Goal: Communication & Community: Answer question/provide support

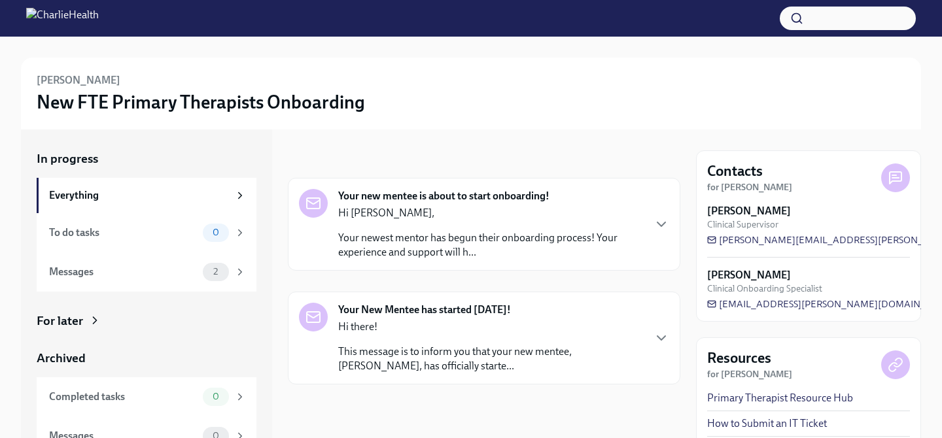
click at [578, 224] on div "Hi [PERSON_NAME], Your newest mentor has begun their onboarding process! Your e…" at bounding box center [490, 233] width 305 height 54
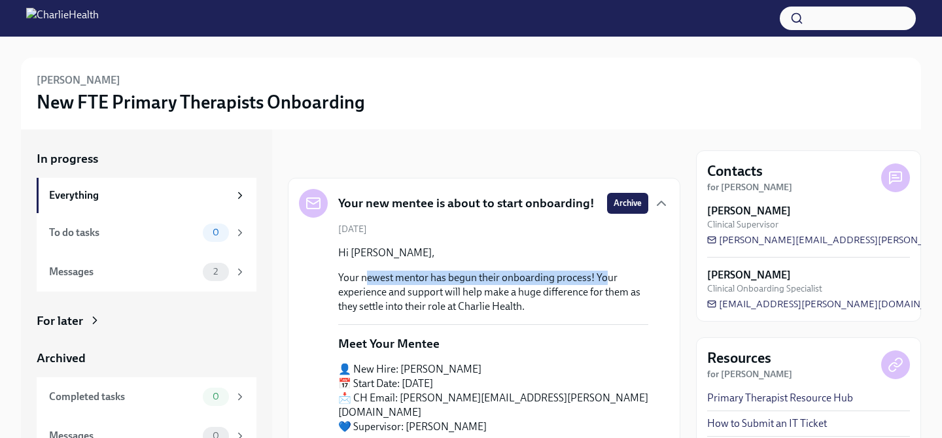
drag, startPoint x: 365, startPoint y: 284, endPoint x: 603, endPoint y: 289, distance: 238.0
click at [603, 289] on p "Your newest mentor has begun their onboarding process! Your experience and supp…" at bounding box center [493, 292] width 310 height 43
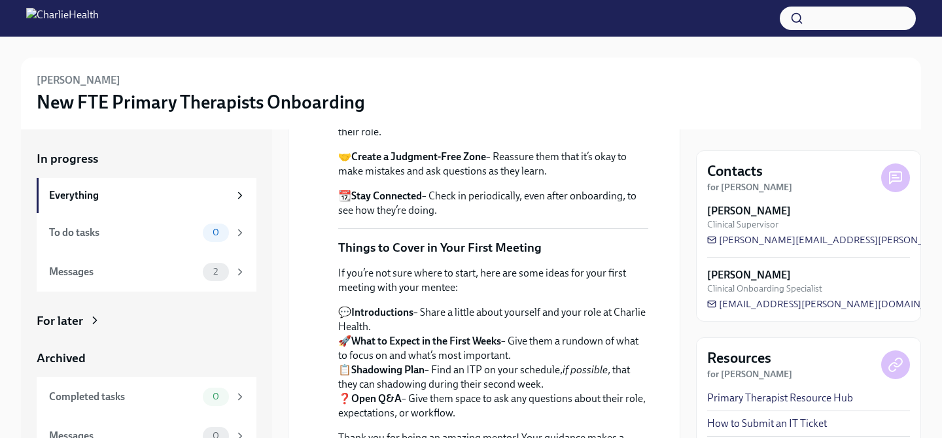
scroll to position [815, 0]
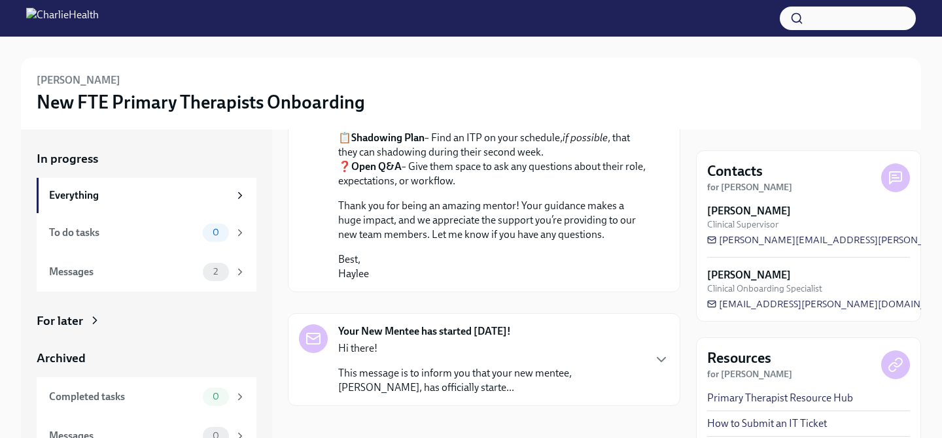
click at [522, 341] on p "Hi there!" at bounding box center [490, 348] width 305 height 14
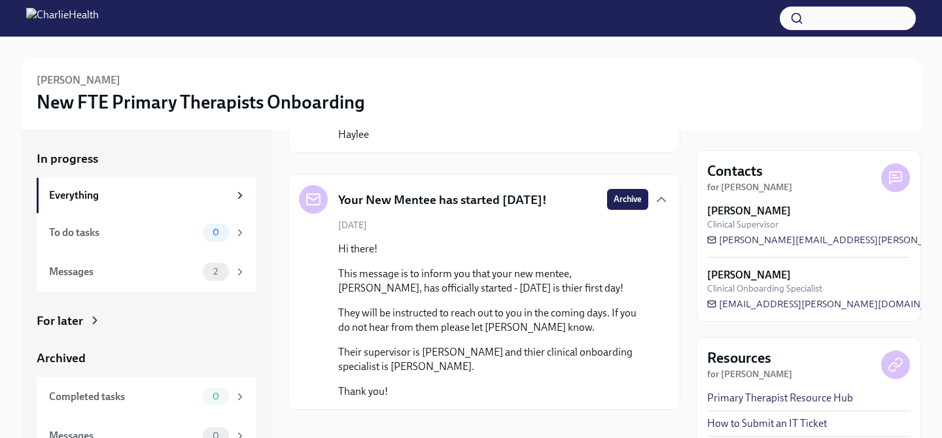
scroll to position [959, 0]
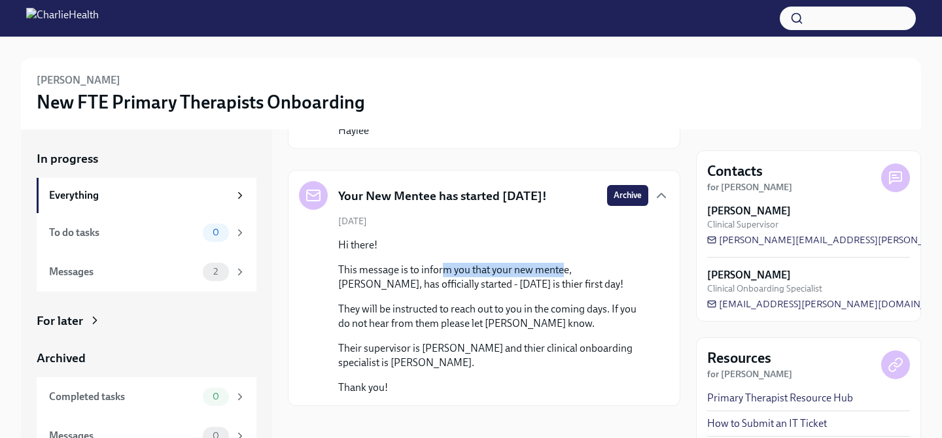
drag, startPoint x: 445, startPoint y: 266, endPoint x: 564, endPoint y: 267, distance: 118.3
click at [564, 267] on p "This message is to inform you that your new mentee, [PERSON_NAME], has official…" at bounding box center [493, 277] width 310 height 29
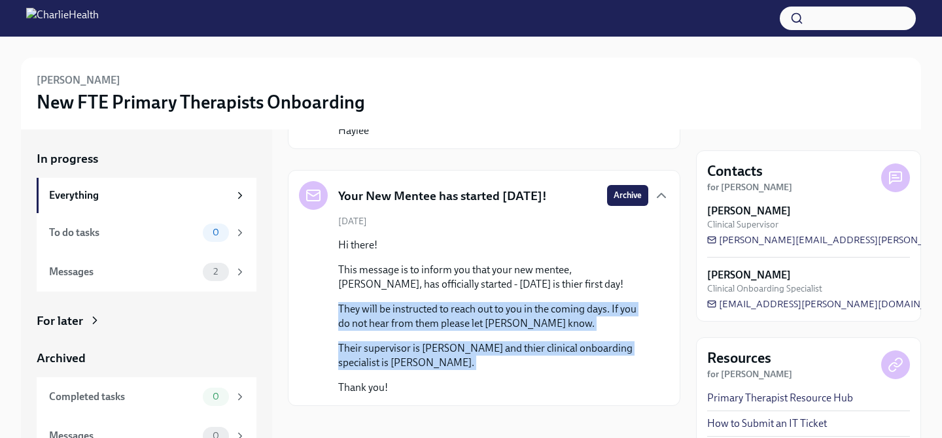
drag, startPoint x: 337, startPoint y: 297, endPoint x: 556, endPoint y: 363, distance: 229.2
click at [556, 363] on div "[DATE] Hi there! This message is to inform you that your new mentee, [PERSON_NA…" at bounding box center [484, 305] width 370 height 180
click at [559, 360] on p "Their supervisor is [PERSON_NAME] and thier clinical onboarding specialist is […" at bounding box center [493, 355] width 310 height 29
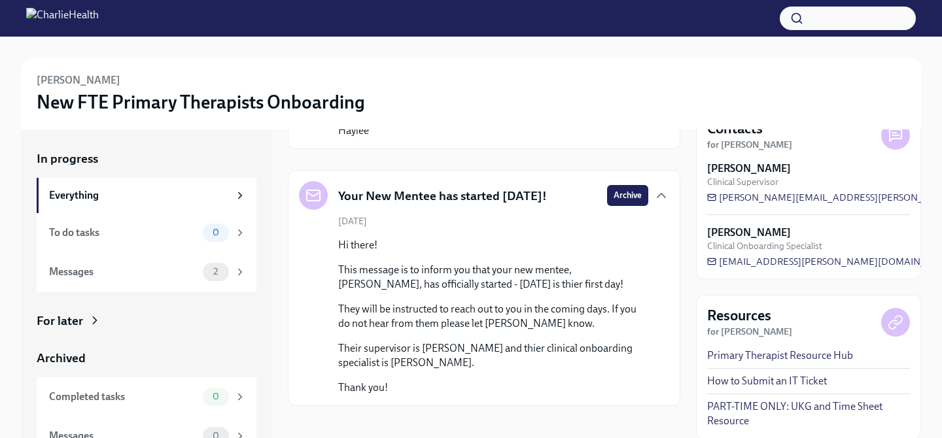
scroll to position [44, 0]
click at [85, 253] on div "Messages 2" at bounding box center [147, 271] width 220 height 39
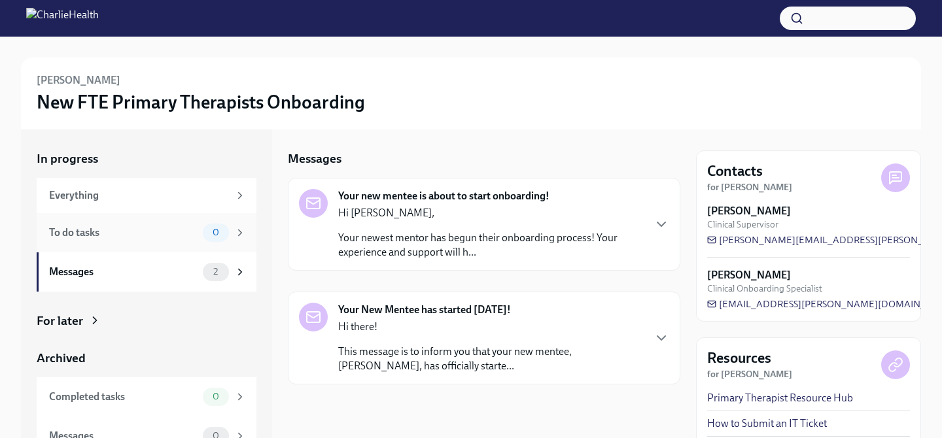
scroll to position [18, 0]
